Goal: Task Accomplishment & Management: Use online tool/utility

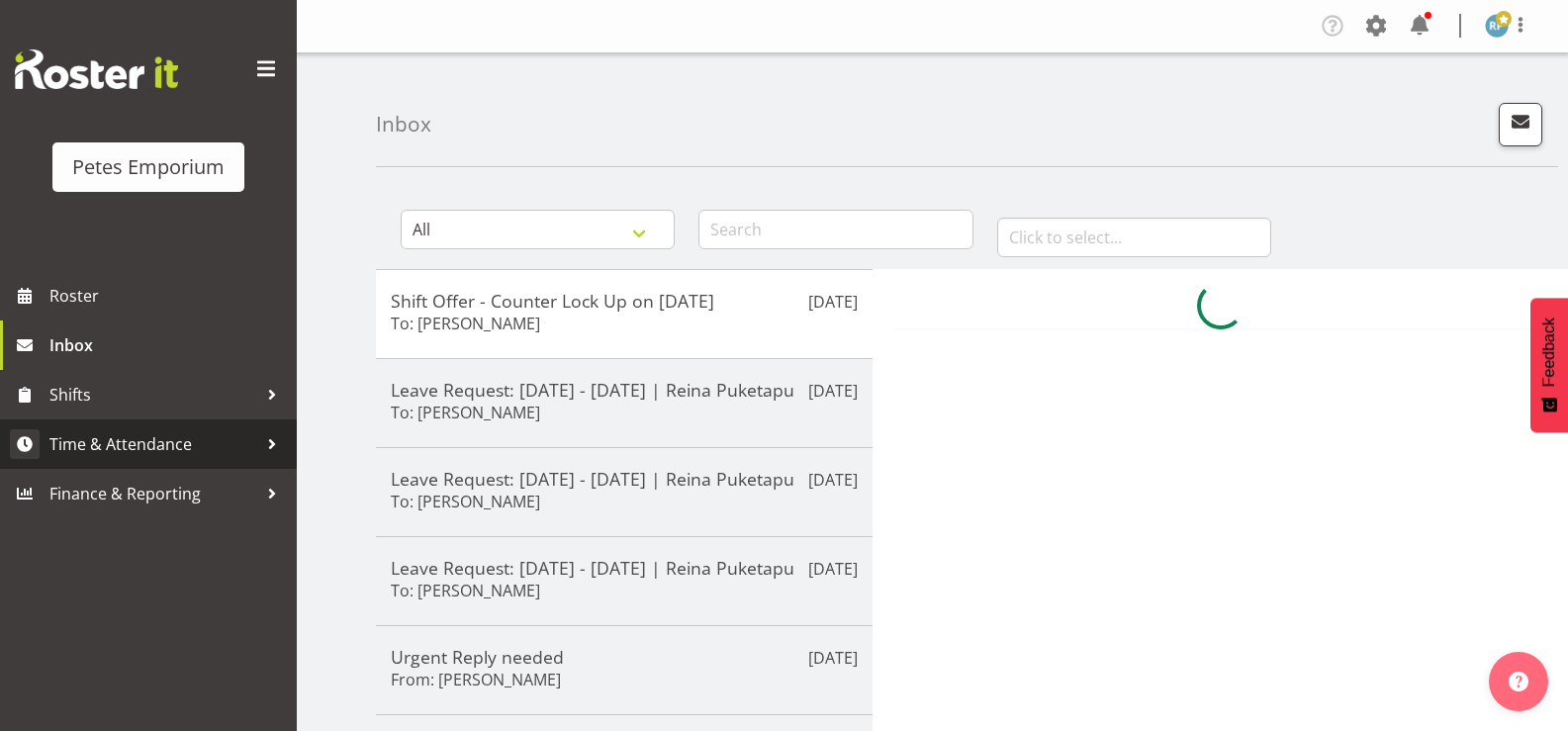
click at [155, 443] on span "Time & Attendance" at bounding box center [153, 444] width 208 height 30
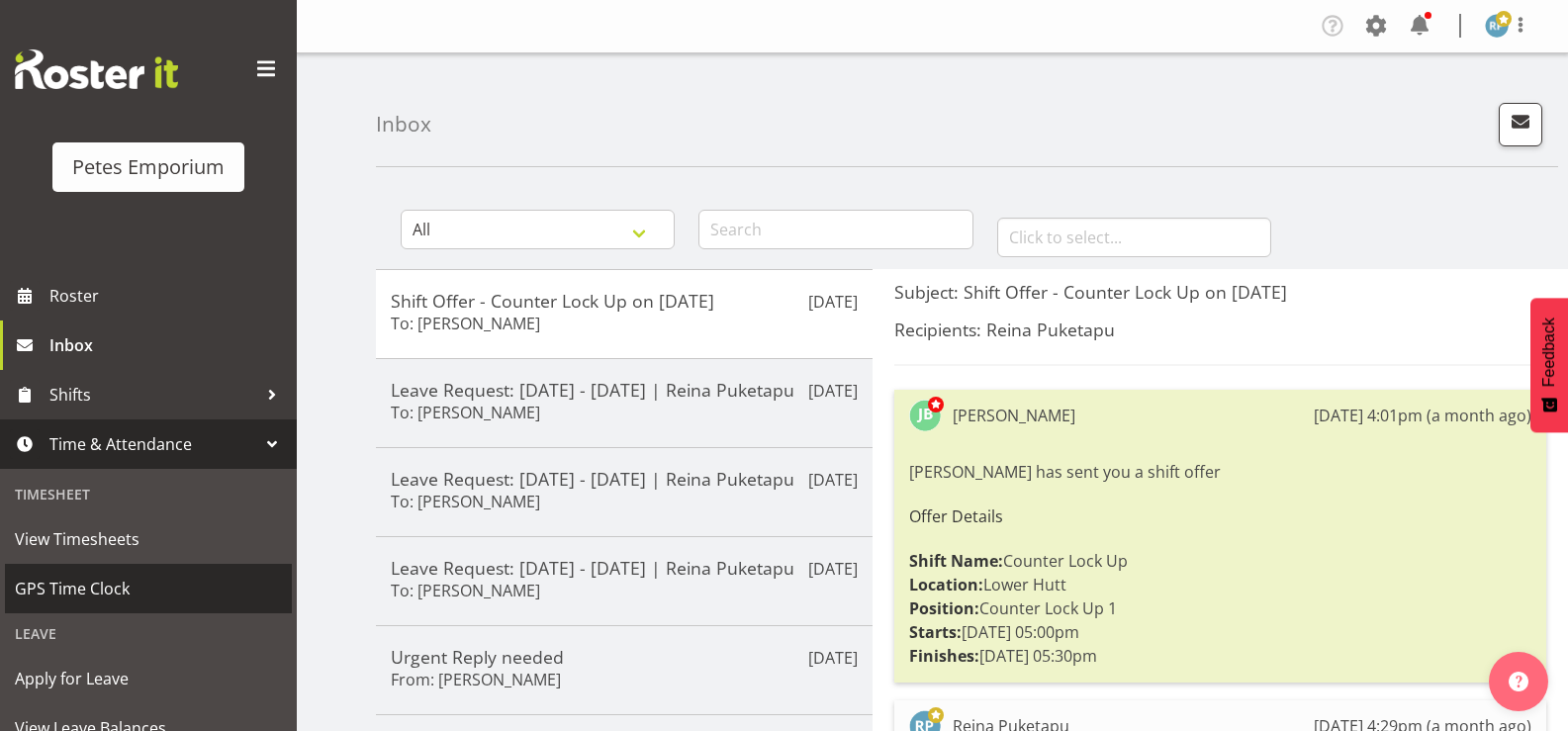
click at [112, 593] on span "GPS Time Clock" at bounding box center [148, 589] width 267 height 30
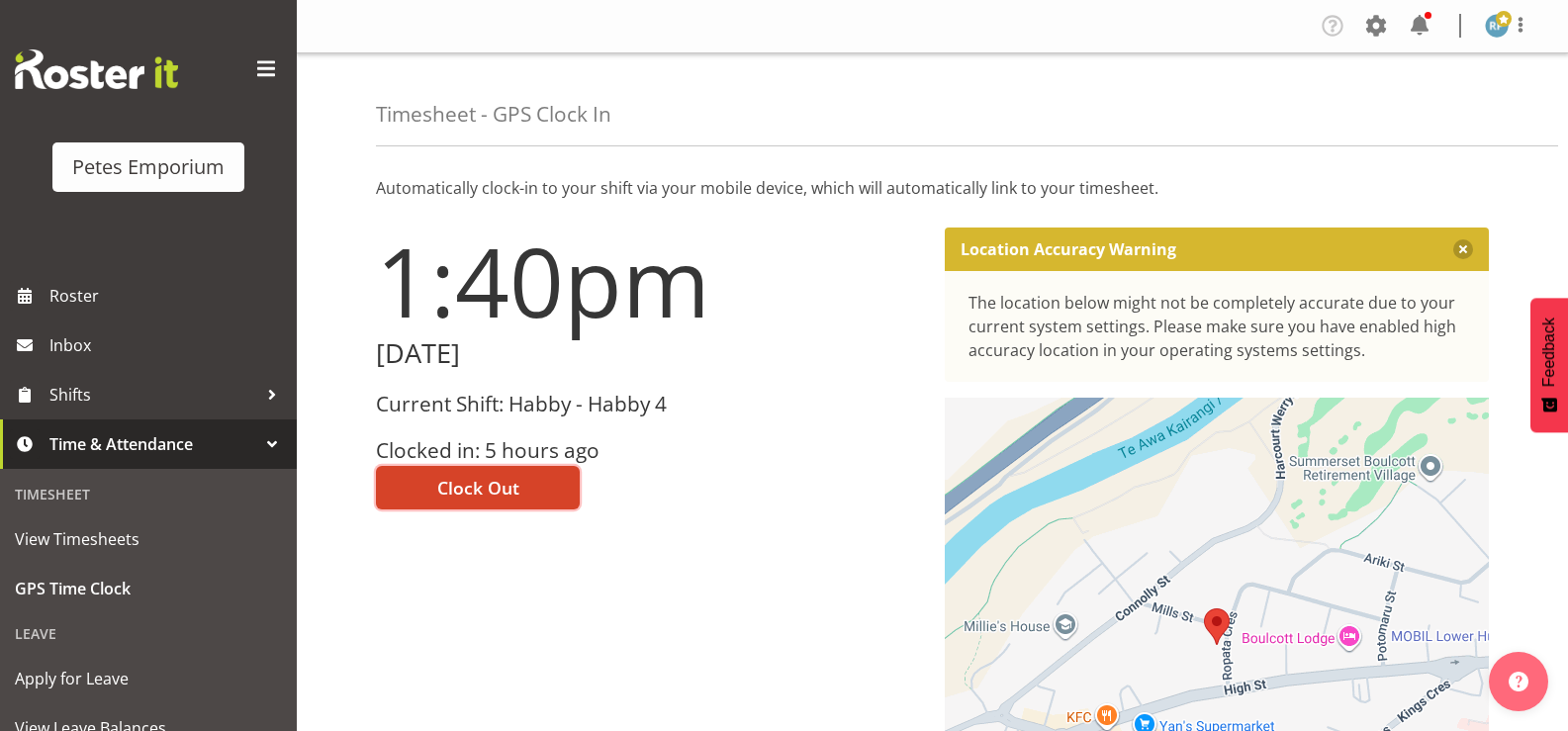
click at [519, 485] on button "Clock Out" at bounding box center [478, 488] width 204 height 44
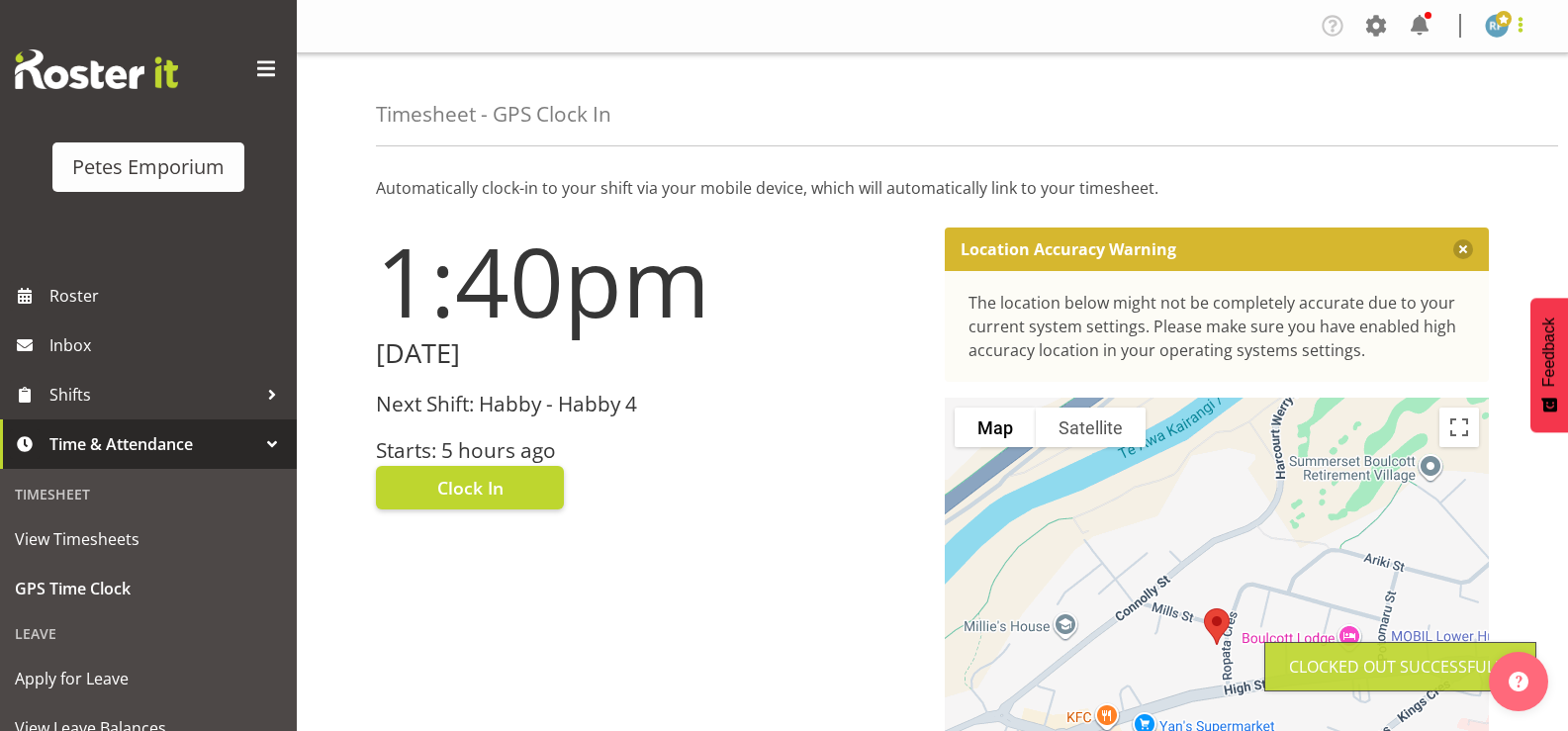
click at [1530, 28] on span at bounding box center [1520, 25] width 24 height 24
click at [1444, 98] on link "Log Out" at bounding box center [1437, 104] width 190 height 36
